Goal: Task Accomplishment & Management: Complete application form

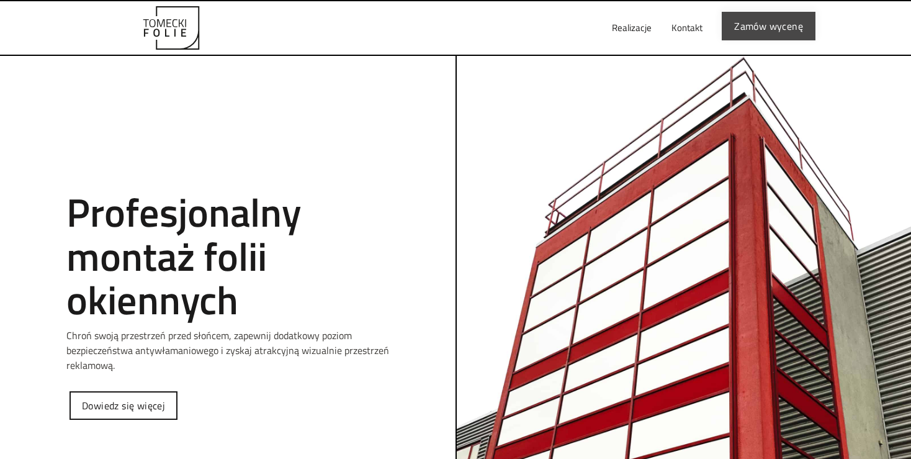
click at [776, 22] on link "Zamów wycenę" at bounding box center [769, 26] width 94 height 29
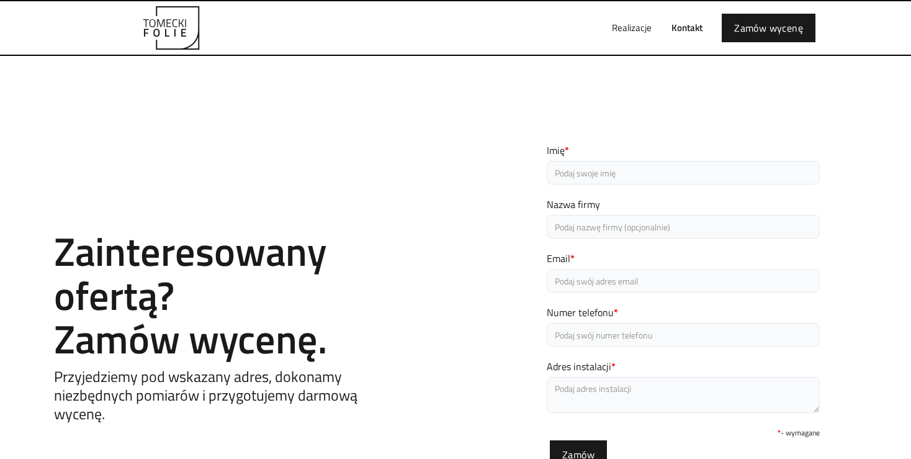
click at [684, 27] on link "Kontakt" at bounding box center [686, 28] width 51 height 40
click at [580, 169] on input "Imię *" at bounding box center [683, 173] width 273 height 24
type input "MIROSŁAW"
type input "[EMAIL_ADDRESS][DOMAIN_NAME]"
type input "571202560"
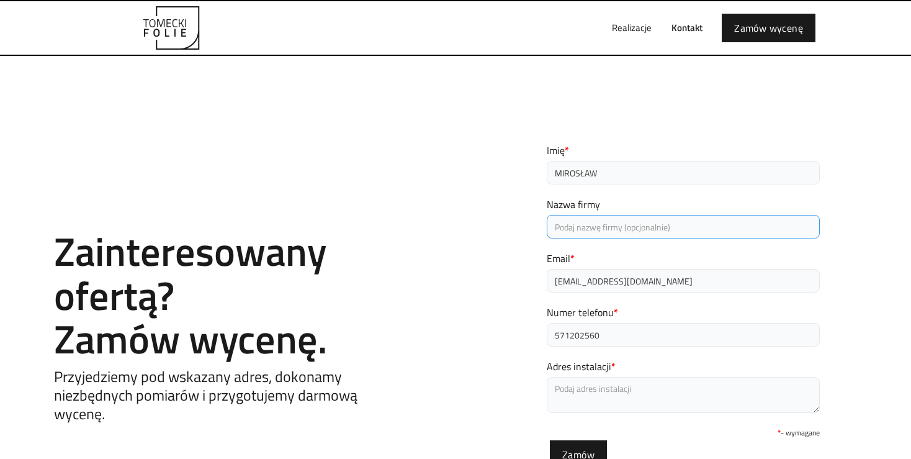
click at [573, 225] on input "Nazwa firmy" at bounding box center [683, 227] width 273 height 24
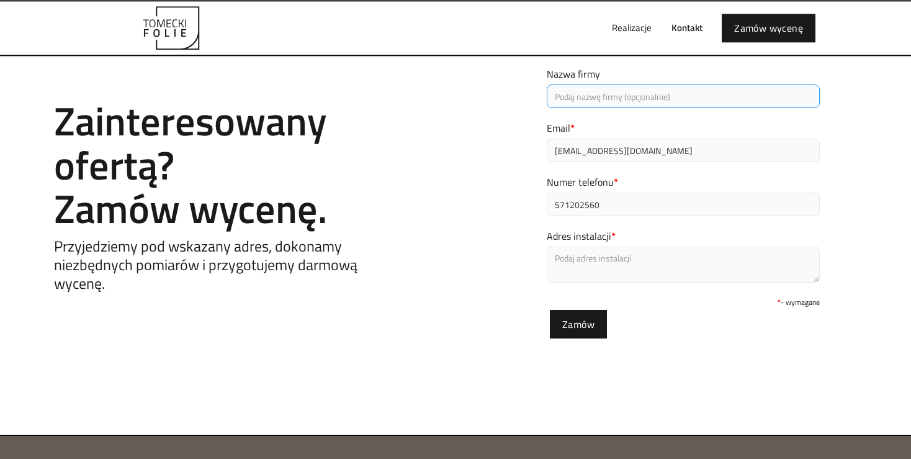
scroll to position [131, 0]
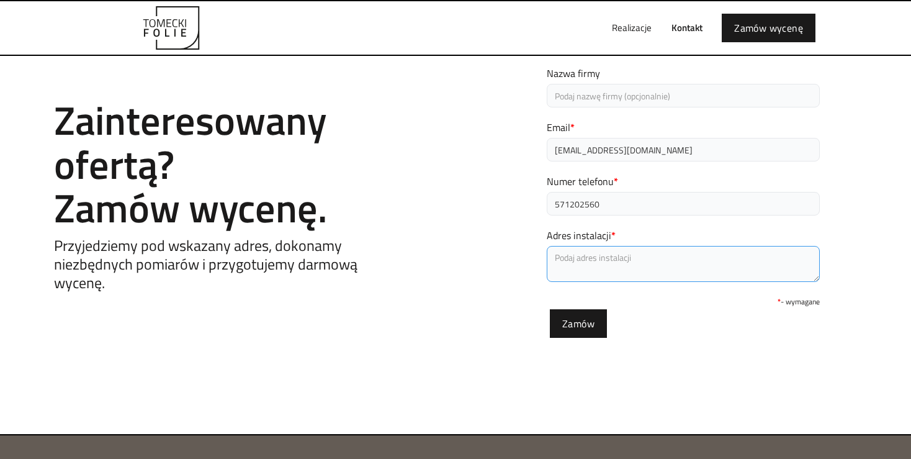
click at [571, 259] on textarea "Adres instalacji *" at bounding box center [683, 264] width 273 height 36
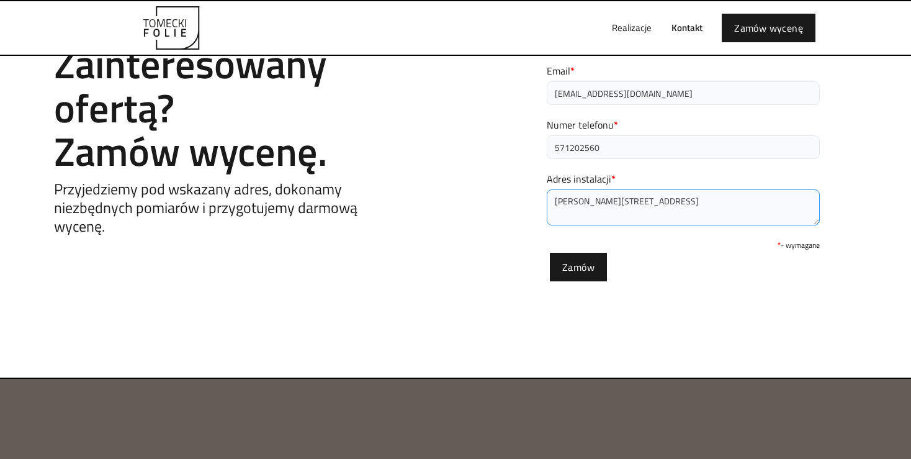
scroll to position [262, 0]
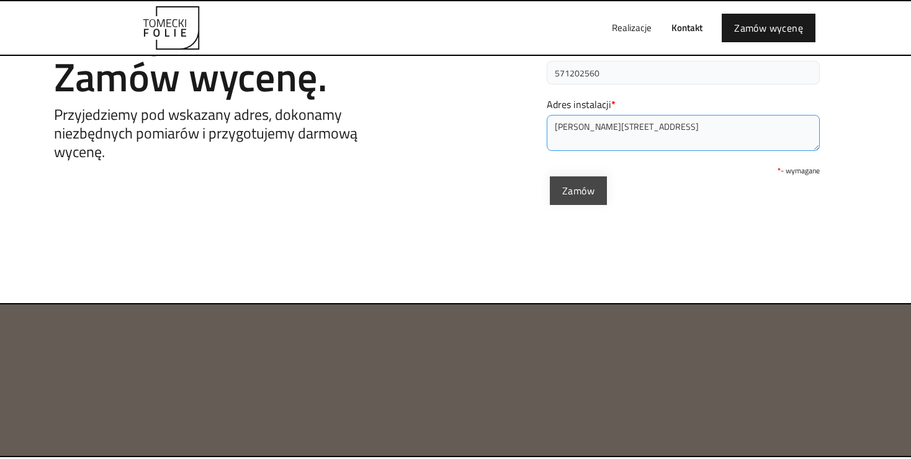
type textarea "[PERSON_NAME][STREET_ADDRESS]"
click at [582, 181] on input "Zamów" at bounding box center [578, 190] width 57 height 29
type input "Proszę czekać..."
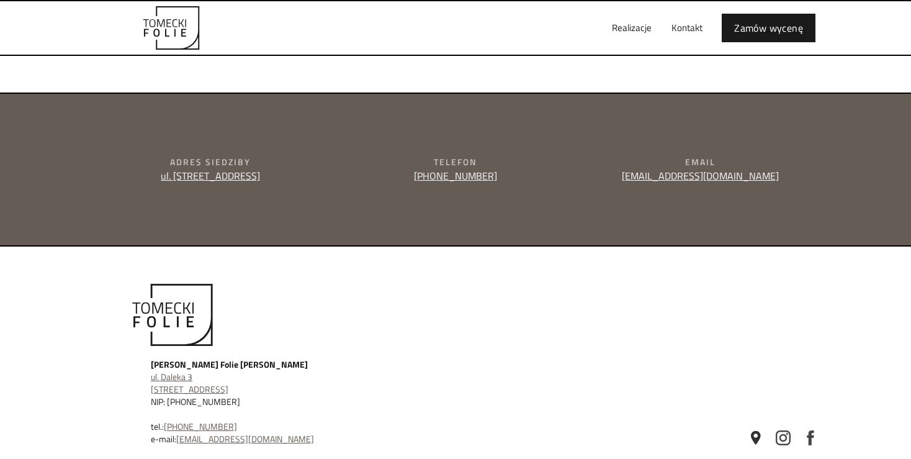
scroll to position [285, 0]
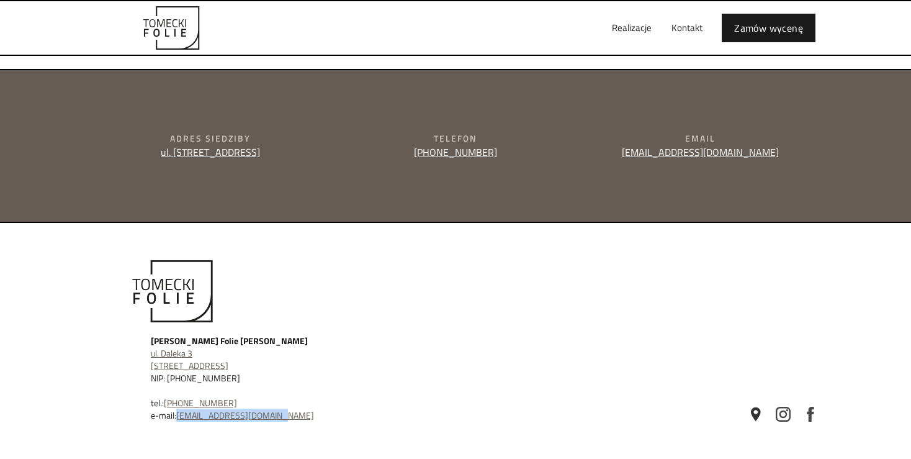
drag, startPoint x: 277, startPoint y: 412, endPoint x: 176, endPoint y: 421, distance: 101.5
click at [176, 421] on div "Tomecki Folie Tomasz Sobieraj ul. Daleka 3 52-224 Wrocław NIP: 894-187-78-34 te…" at bounding box center [337, 377] width 373 height 87
copy div "[EMAIL_ADDRESS][DOMAIN_NAME]"
